Goal: Task Accomplishment & Management: Manage account settings

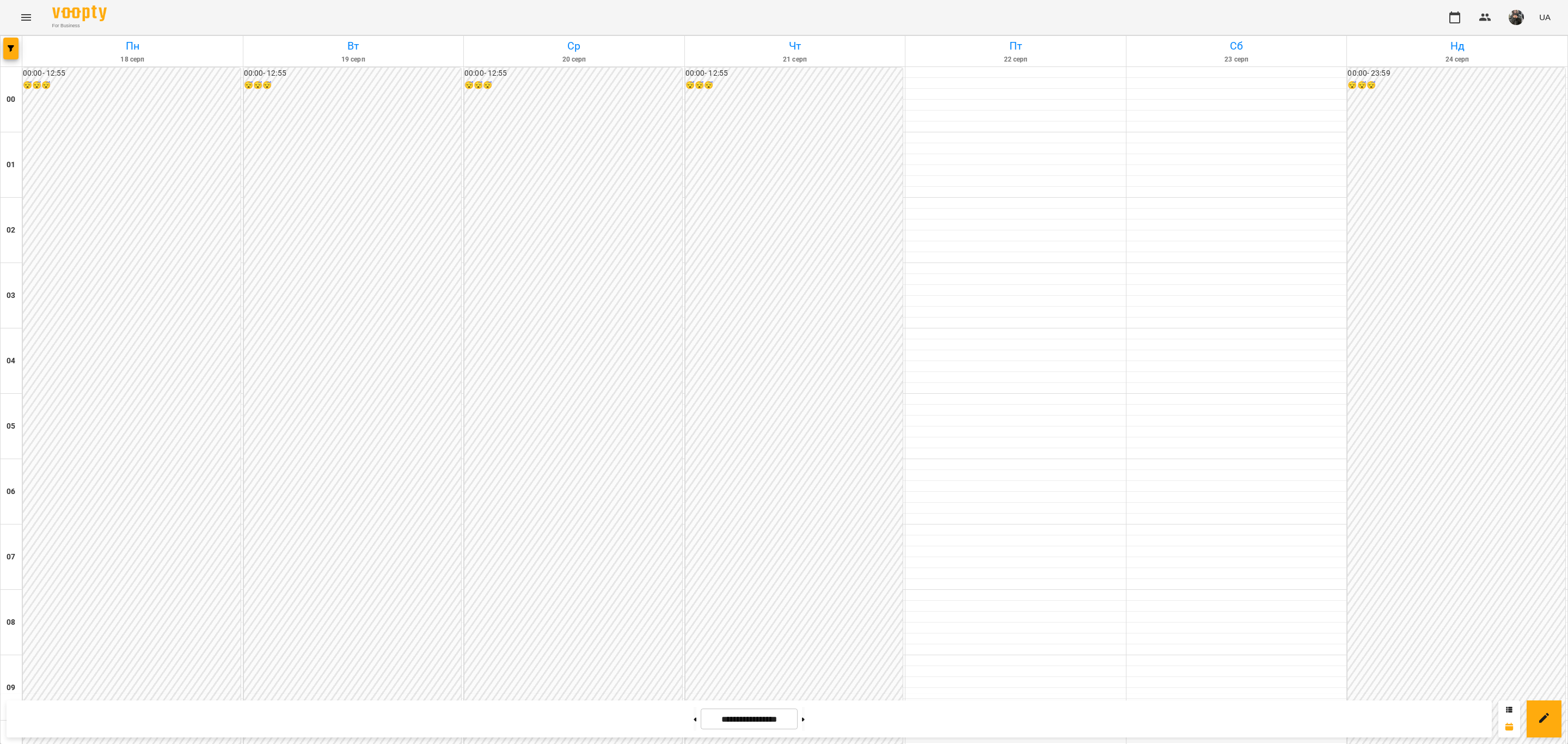
scroll to position [899, 0]
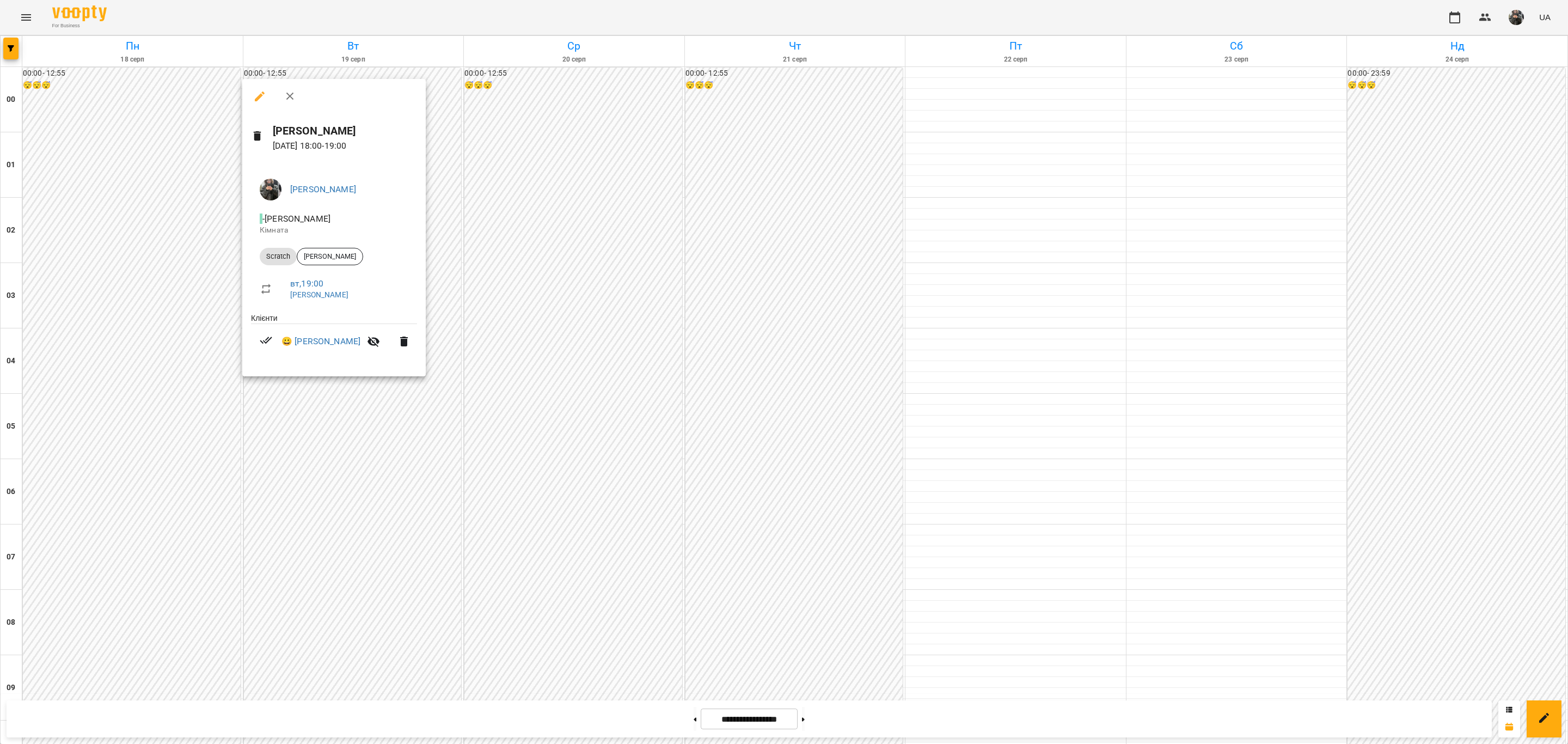
click at [500, 373] on div at bounding box center [784, 372] width 1568 height 744
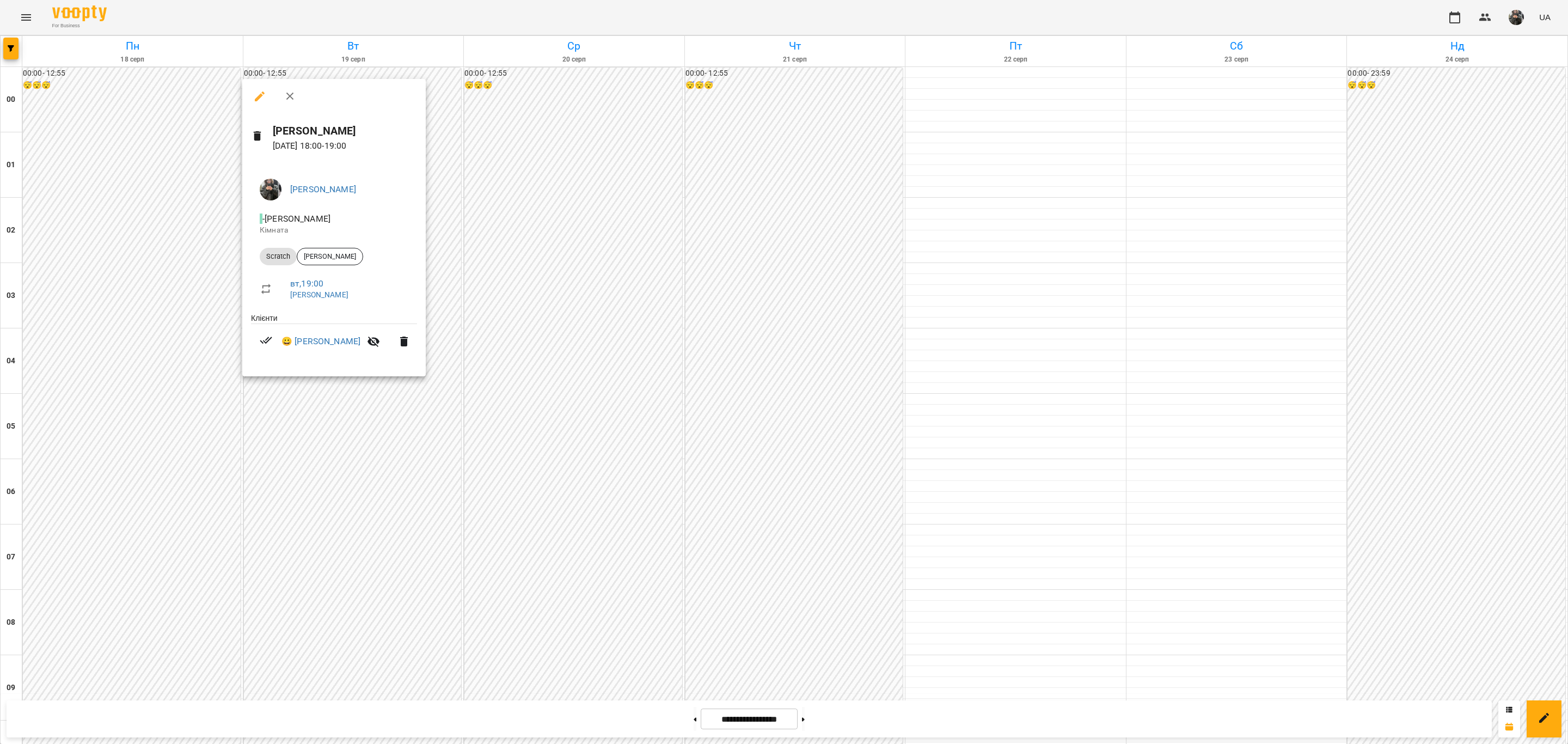
click at [263, 103] on button "button" at bounding box center [259, 96] width 26 height 26
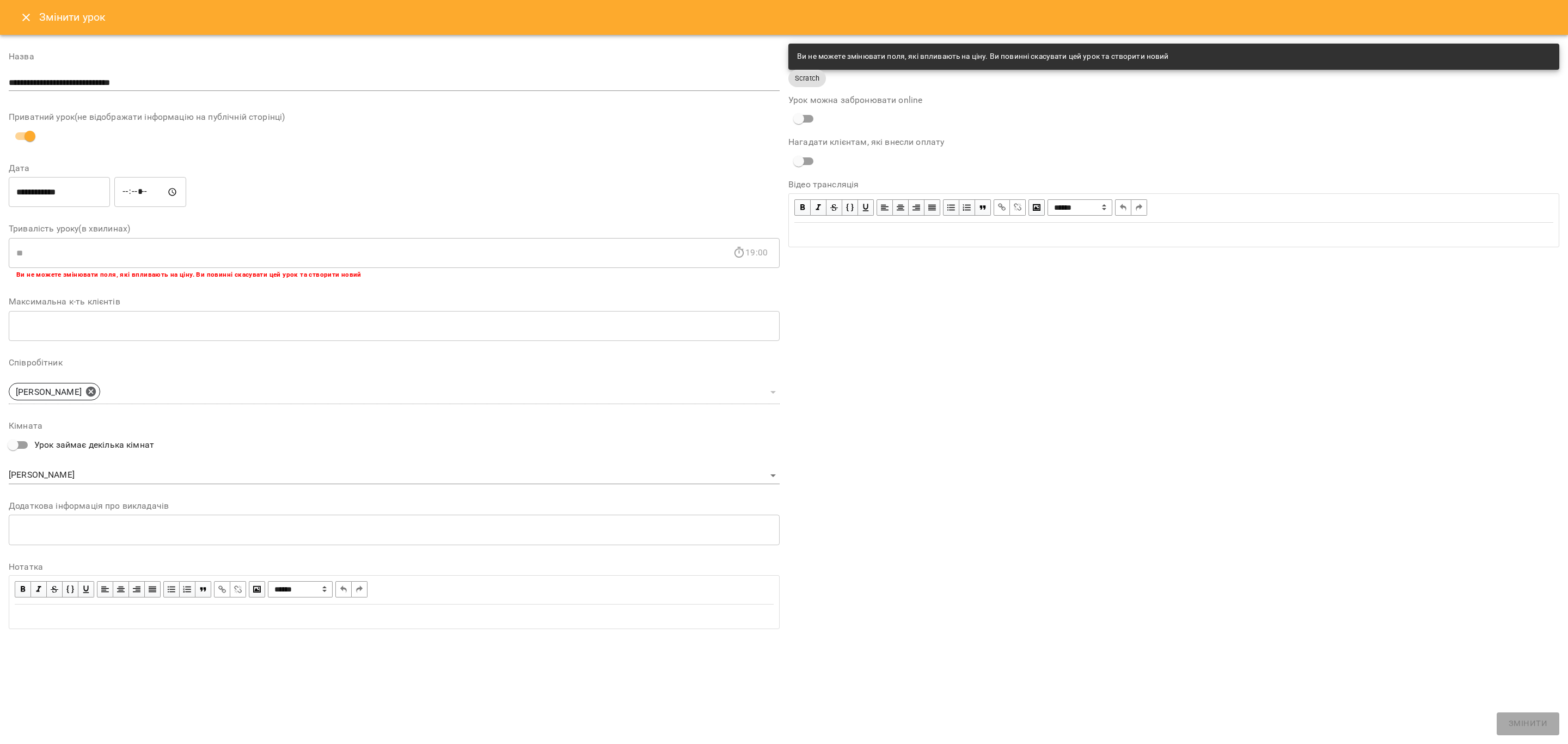
click at [27, 13] on icon "Close" at bounding box center [27, 17] width 13 height 13
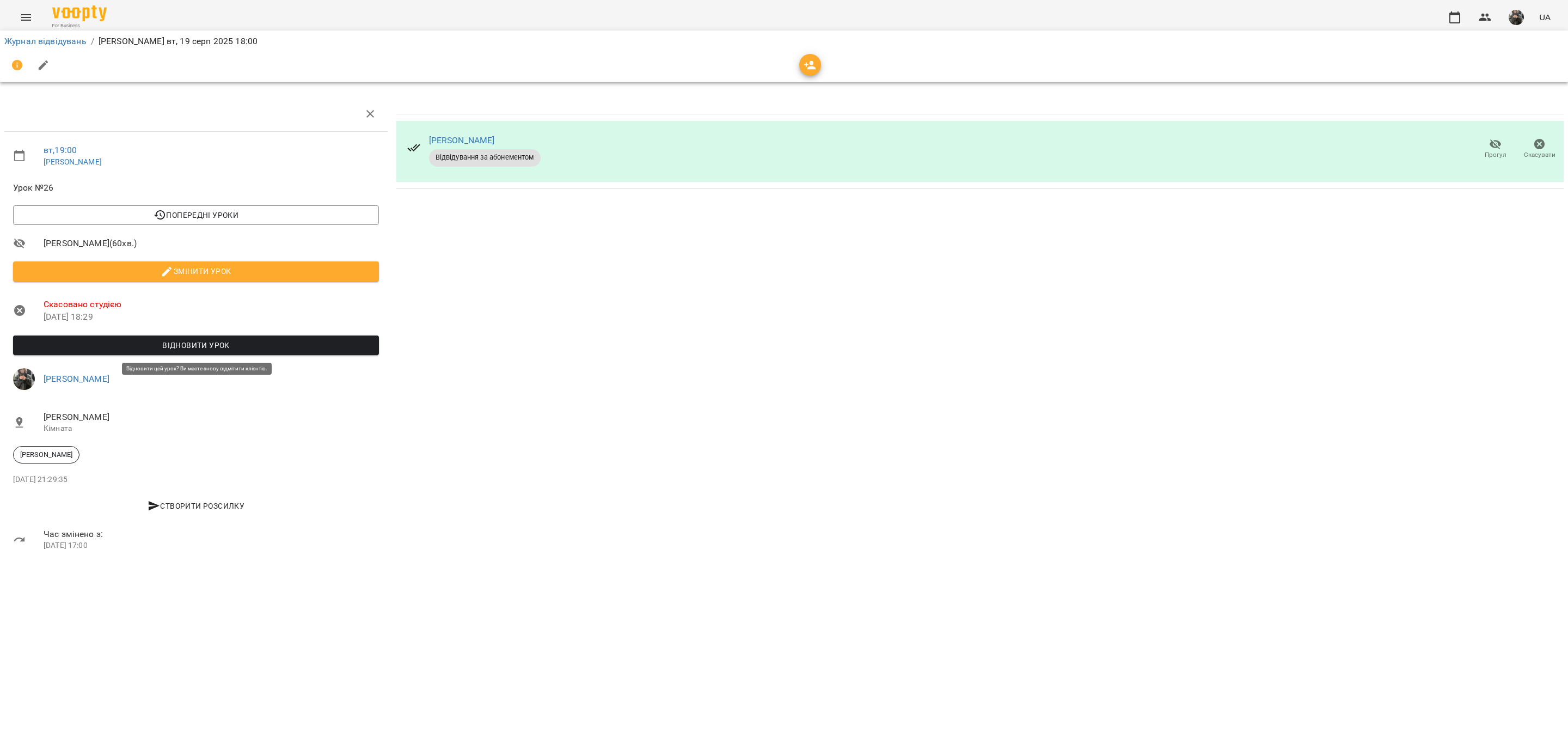
click at [149, 342] on span "Відновити урок" at bounding box center [196, 346] width 348 height 13
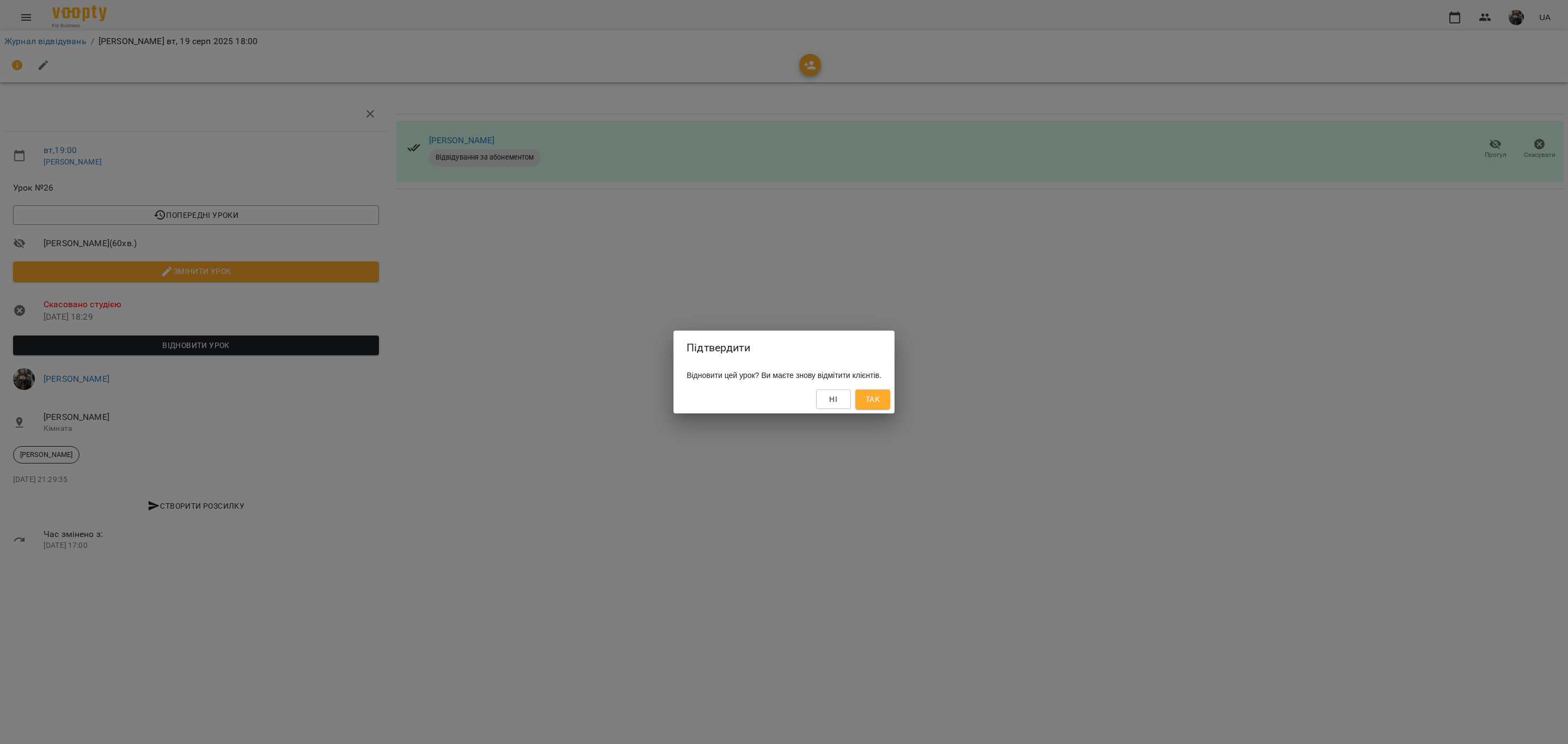
click at [880, 397] on span "Так" at bounding box center [872, 400] width 14 height 13
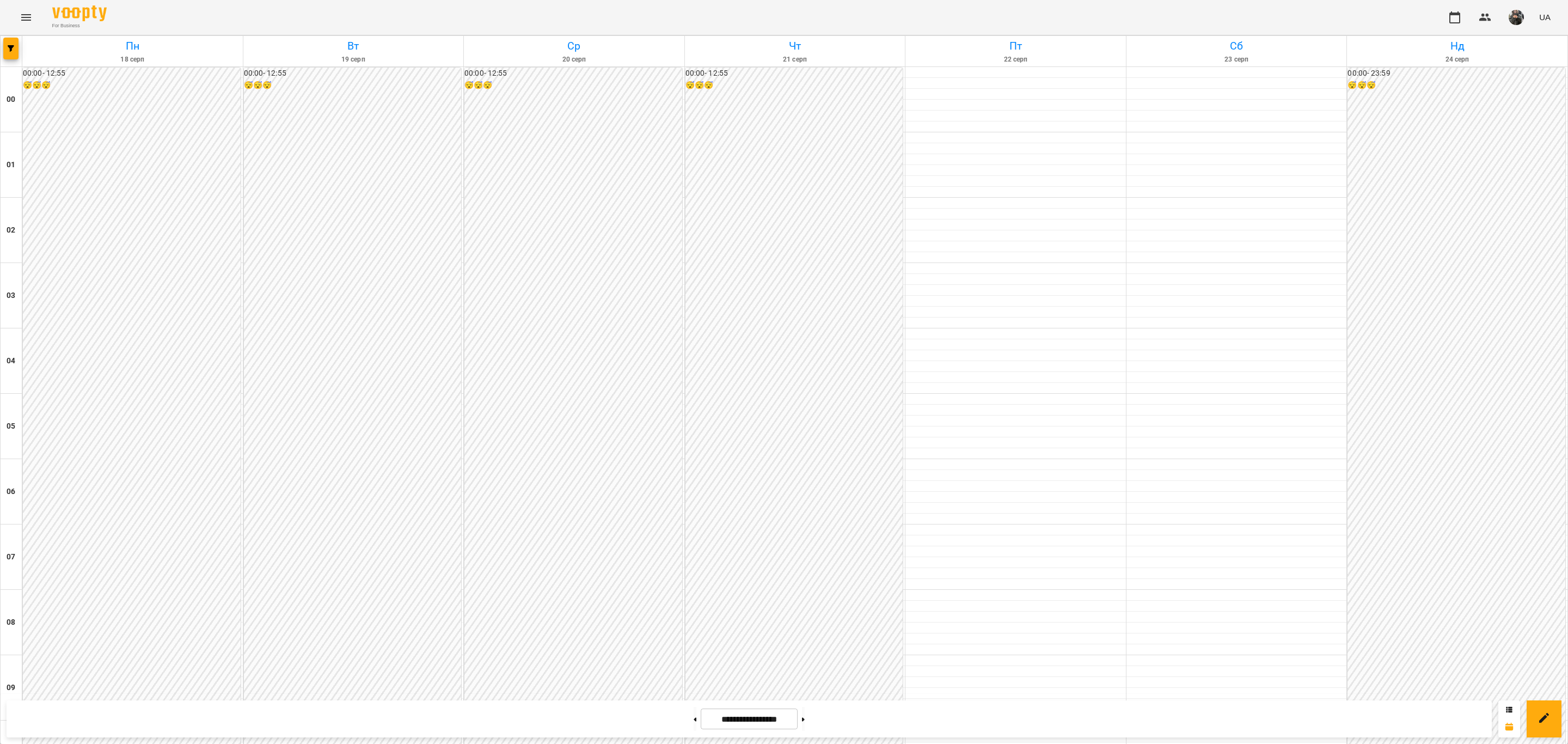
scroll to position [940, 0]
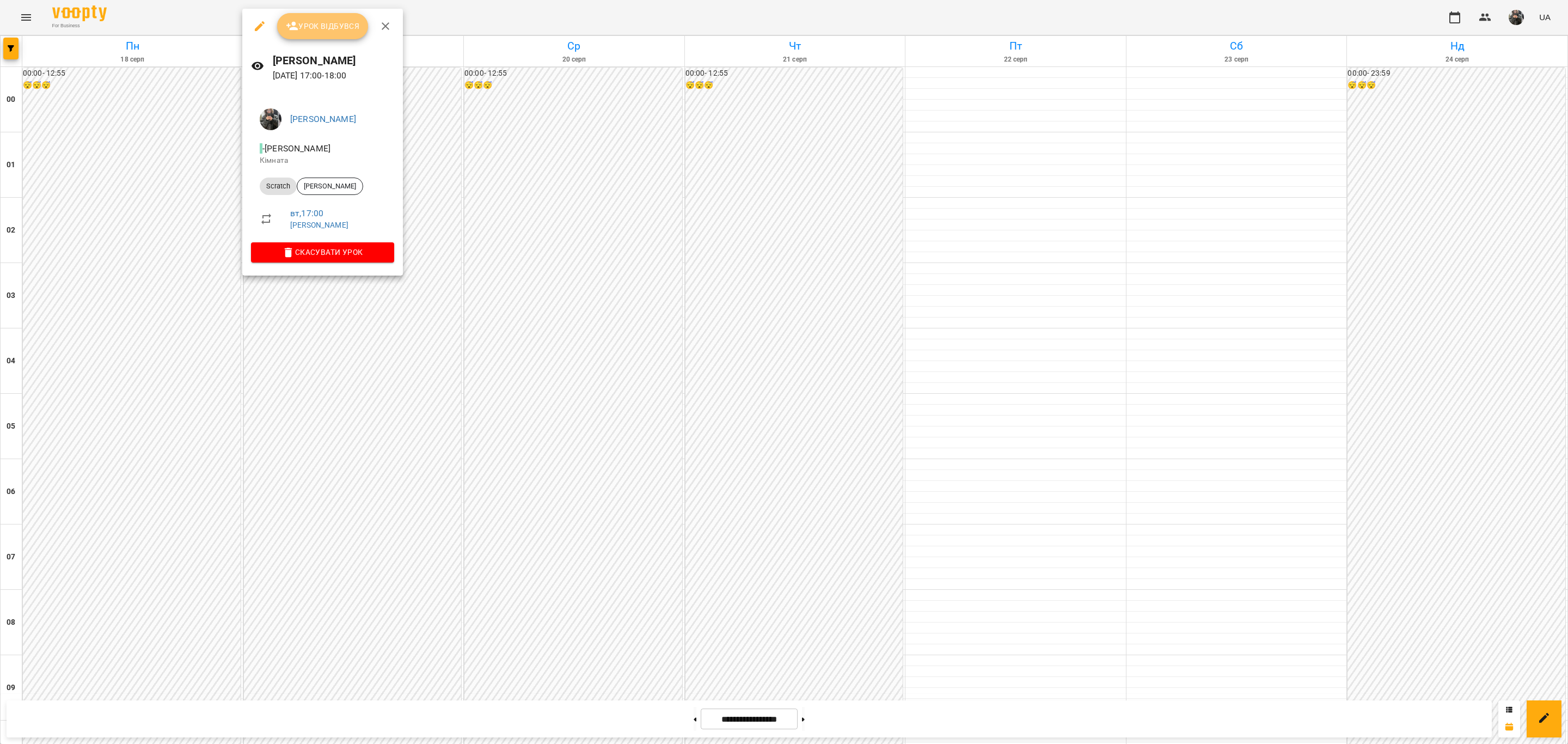
click at [330, 30] on span "Урок відбувся" at bounding box center [323, 27] width 74 height 13
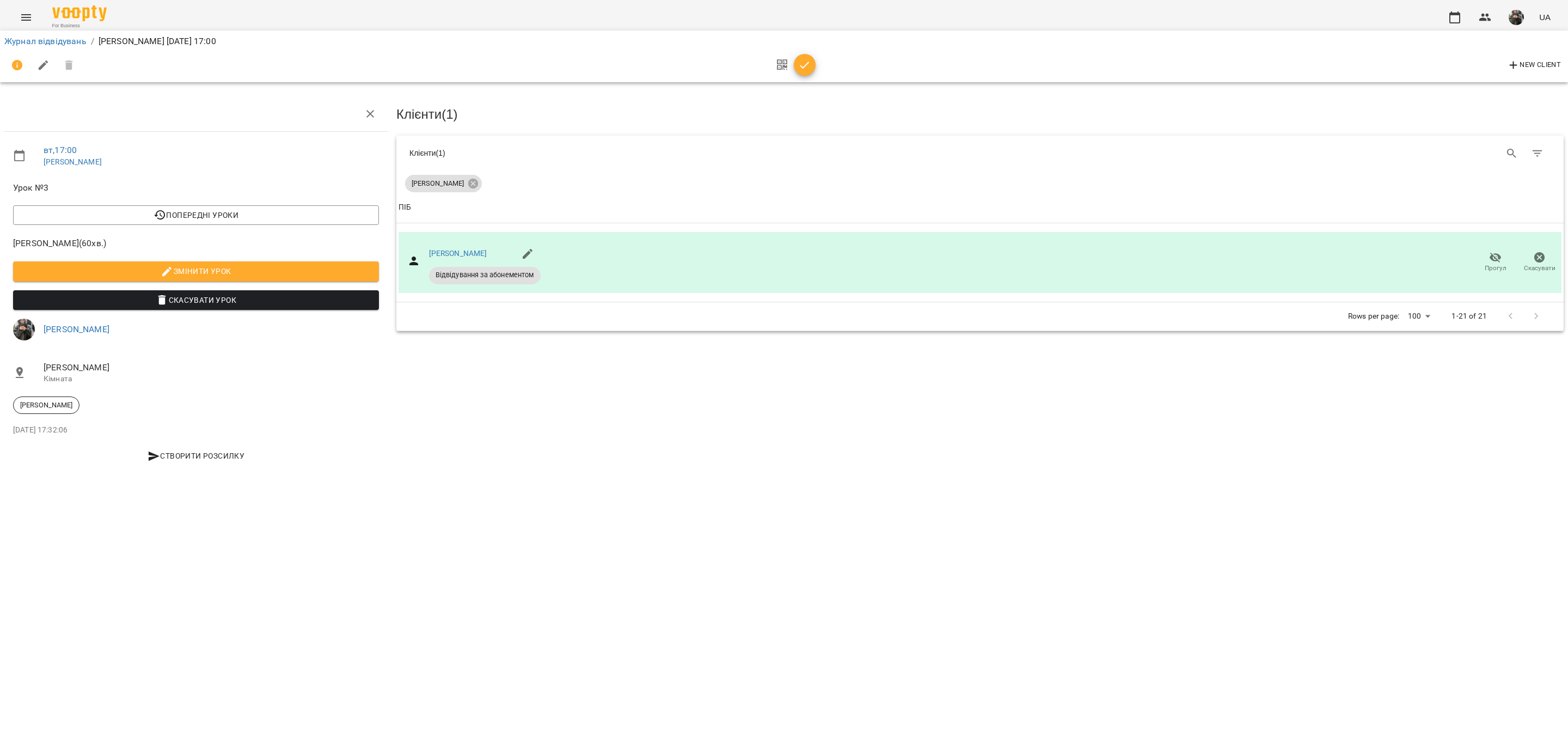
click at [806, 59] on icon "button" at bounding box center [805, 66] width 13 height 13
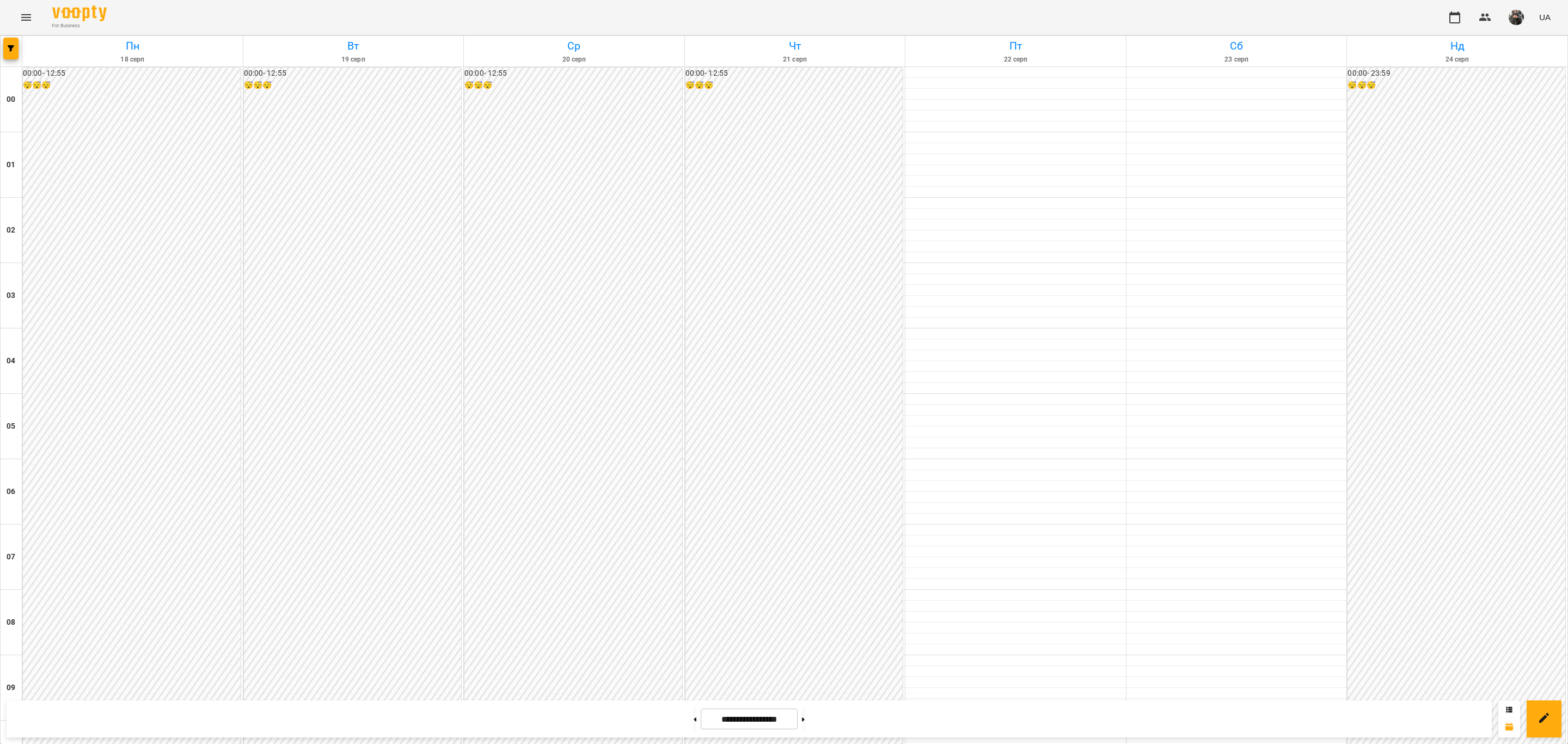
scroll to position [940, 0]
